Goal: Navigation & Orientation: Find specific page/section

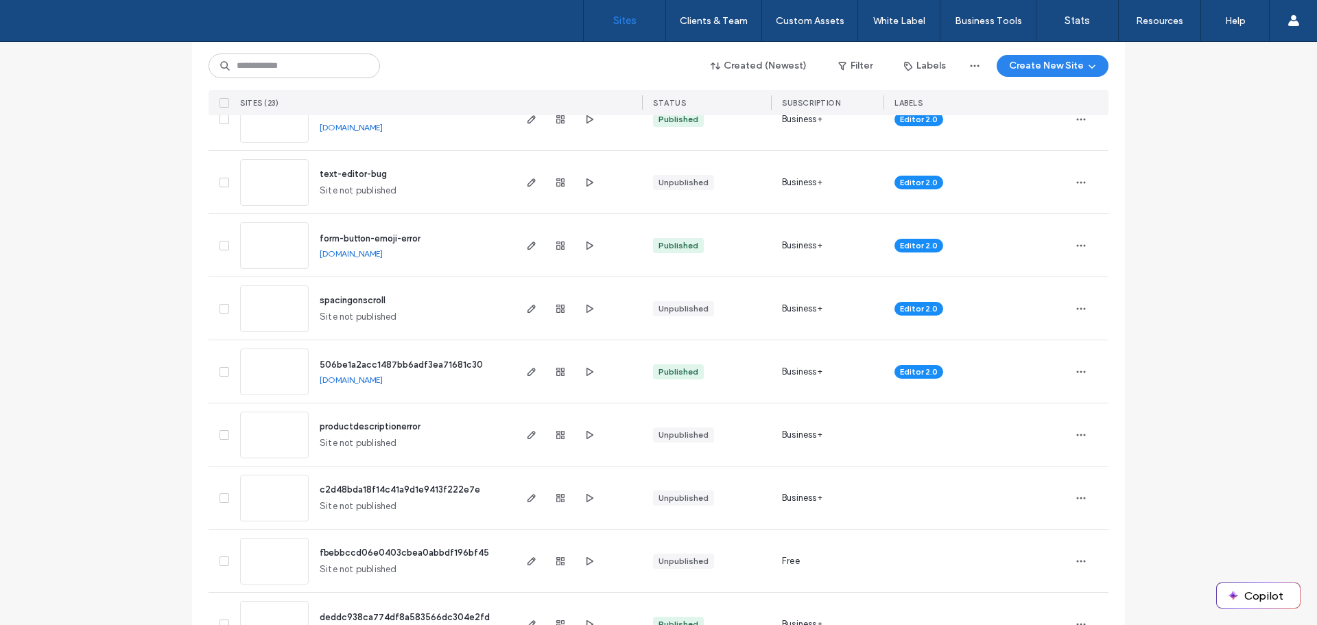
scroll to position [69, 0]
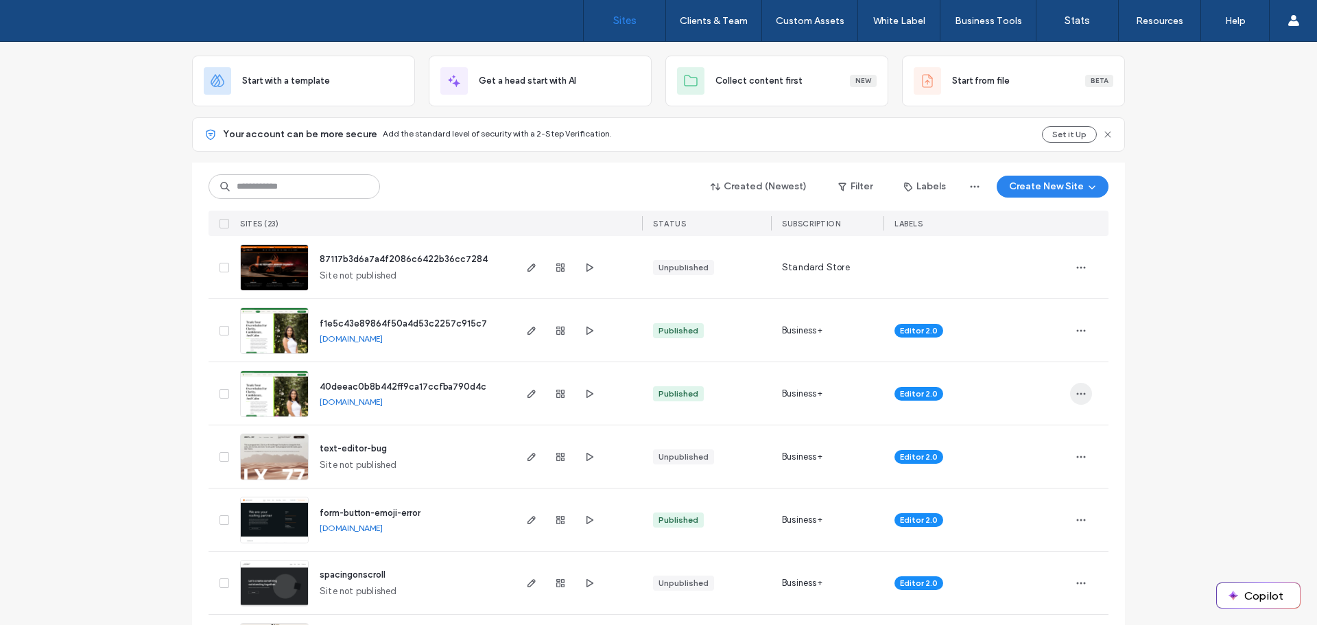
click at [1079, 388] on icon "button" at bounding box center [1080, 393] width 11 height 11
click at [523, 392] on span "button" at bounding box center [531, 393] width 16 height 16
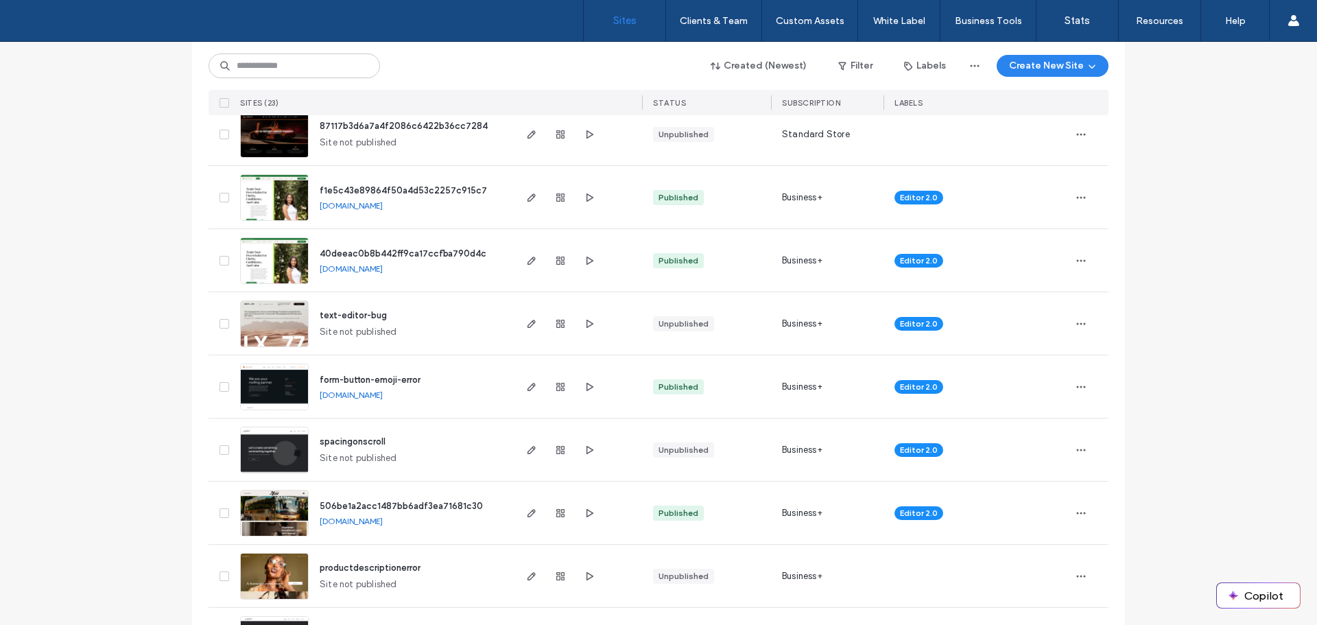
scroll to position [206, 0]
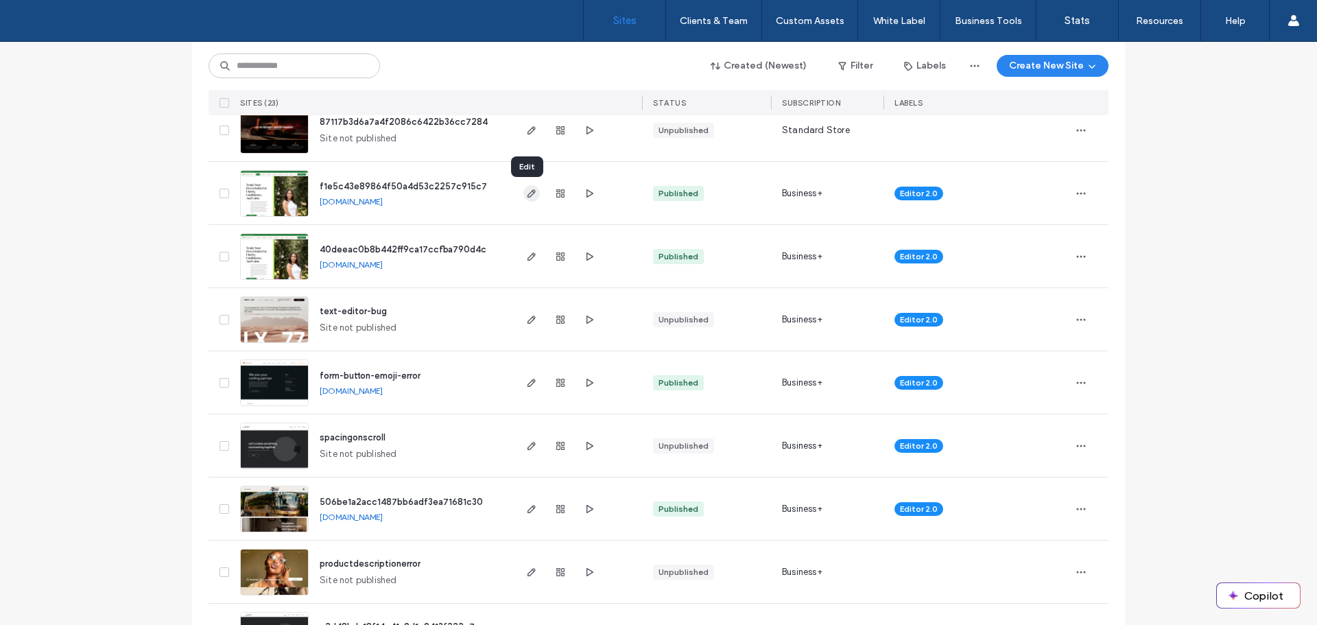
click at [531, 190] on icon "button" at bounding box center [531, 193] width 11 height 11
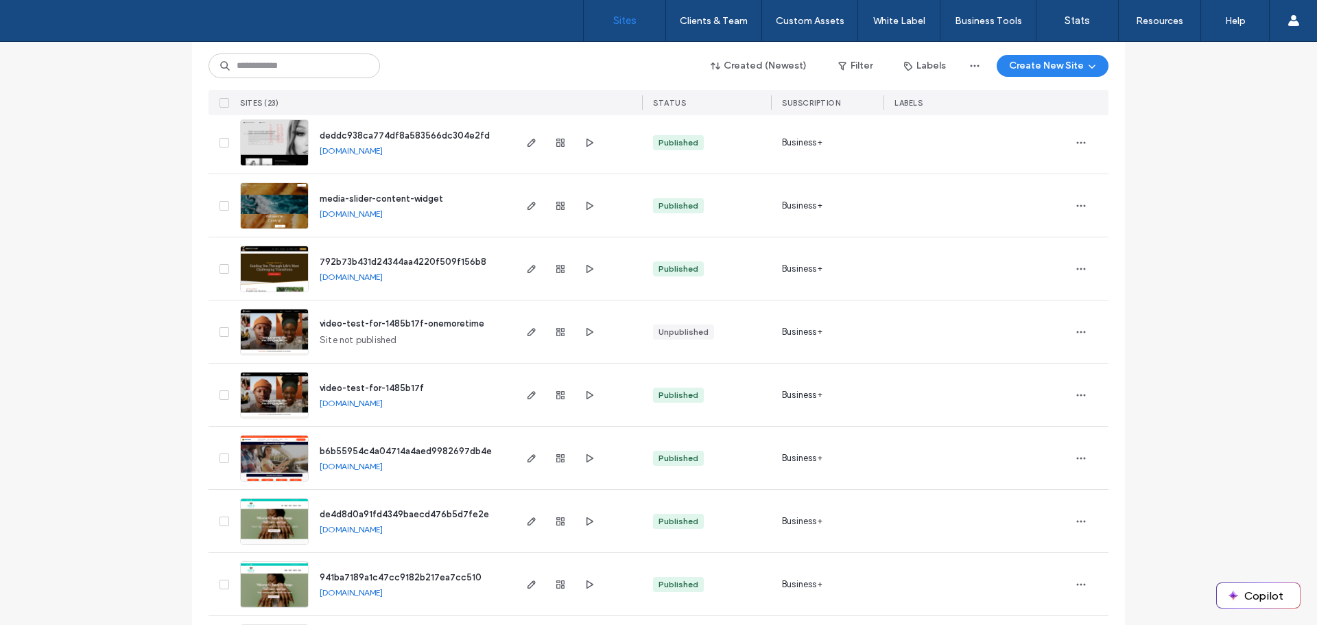
scroll to position [1029, 0]
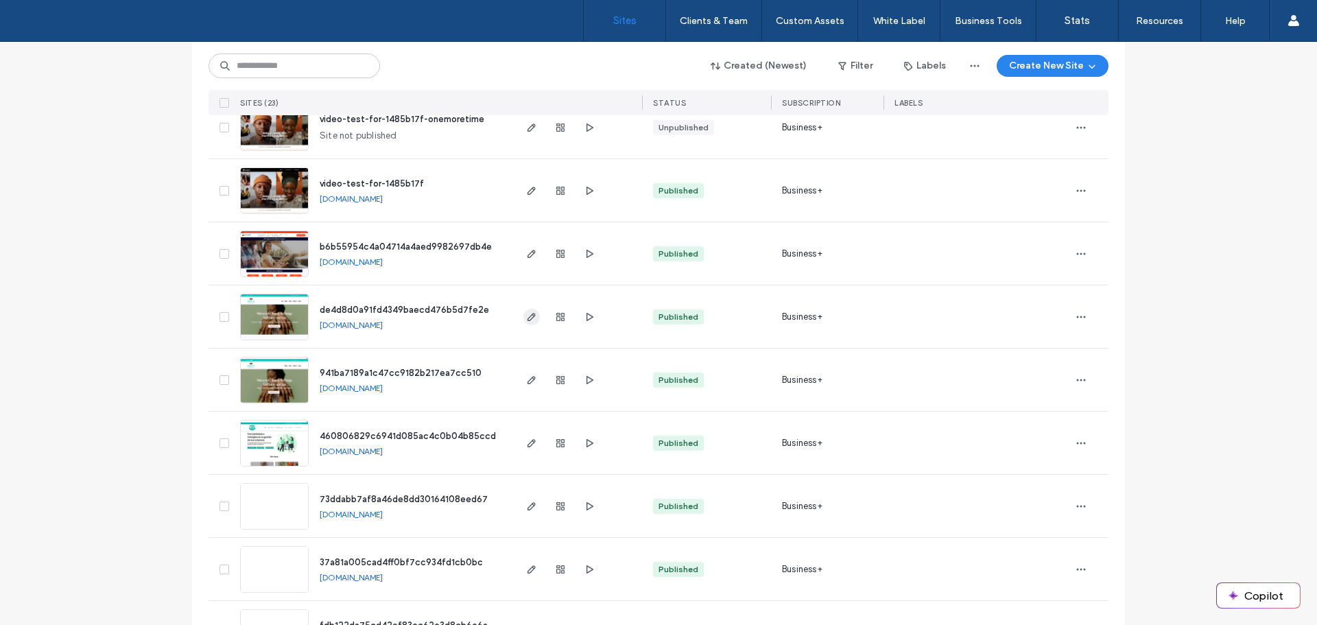
click at [529, 323] on span "button" at bounding box center [531, 317] width 16 height 16
